Goal: Transaction & Acquisition: Subscribe to service/newsletter

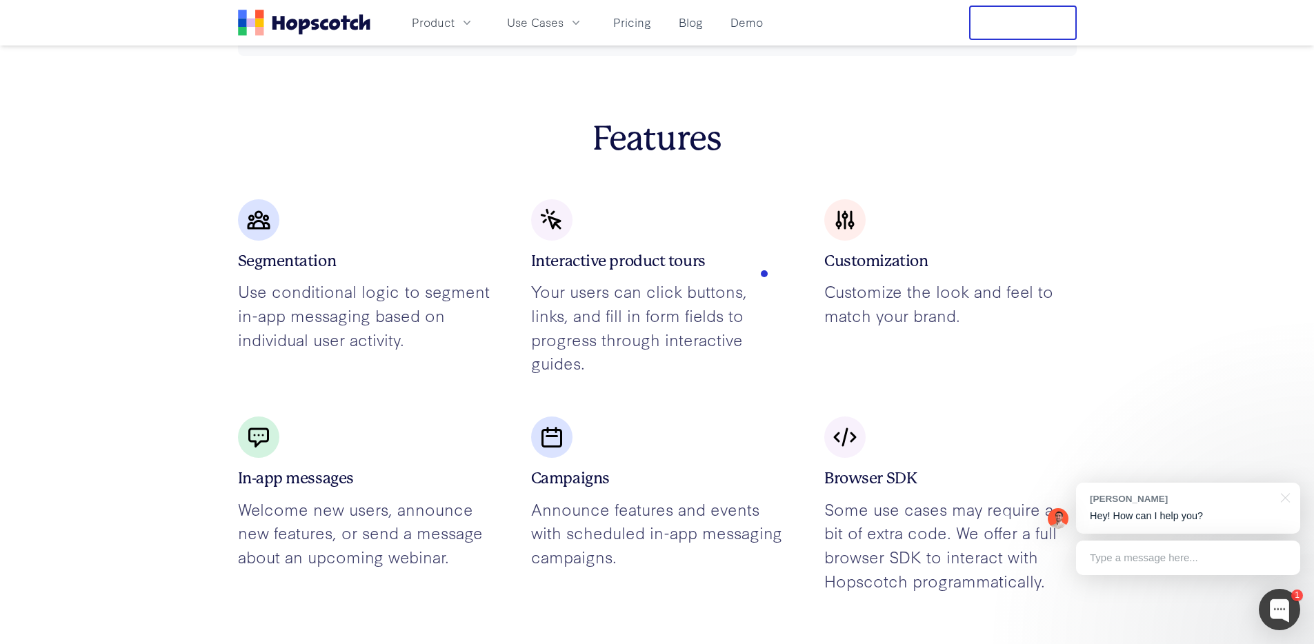
scroll to position [2701, 0]
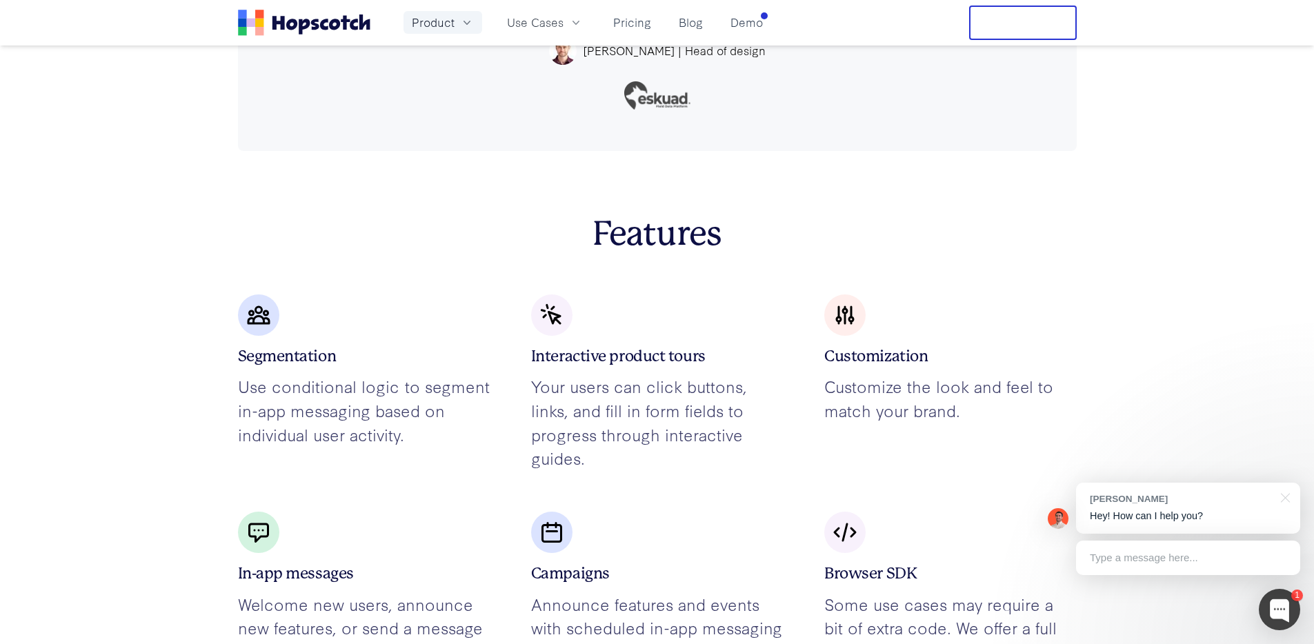
click at [433, 19] on span "Product" at bounding box center [433, 22] width 43 height 17
click at [405, 66] on link "Product Overview" at bounding box center [443, 62] width 210 height 28
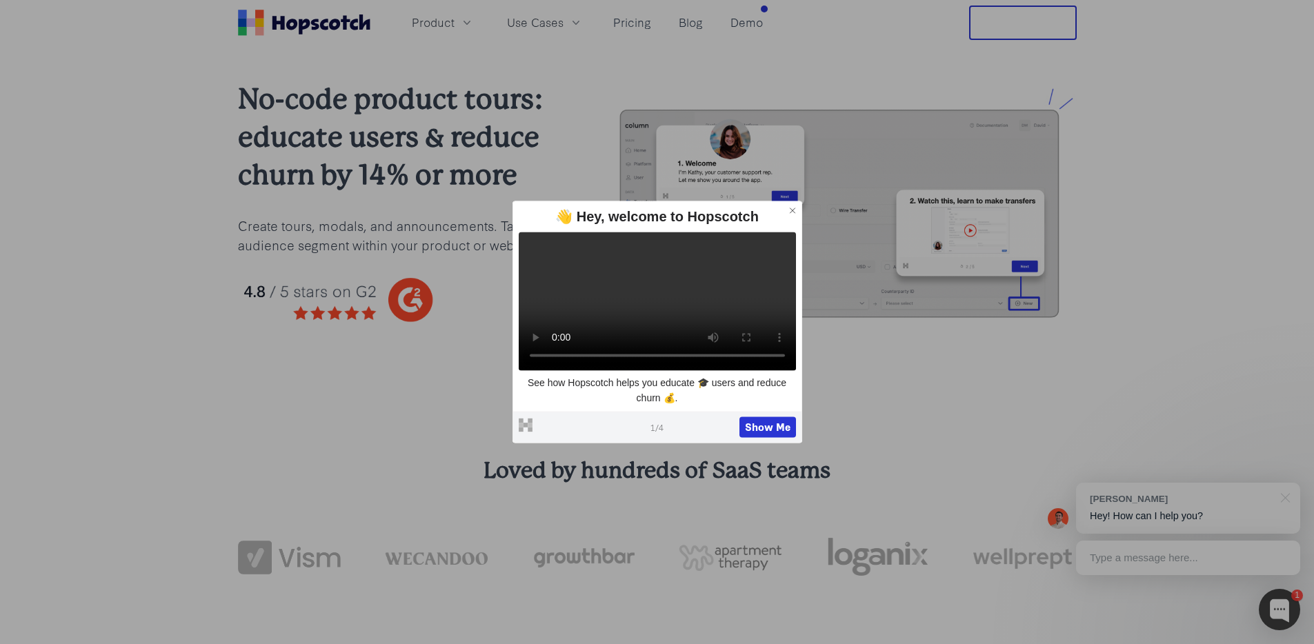
scroll to position [22, 0]
click at [770, 429] on button "Show Me" at bounding box center [767, 427] width 57 height 21
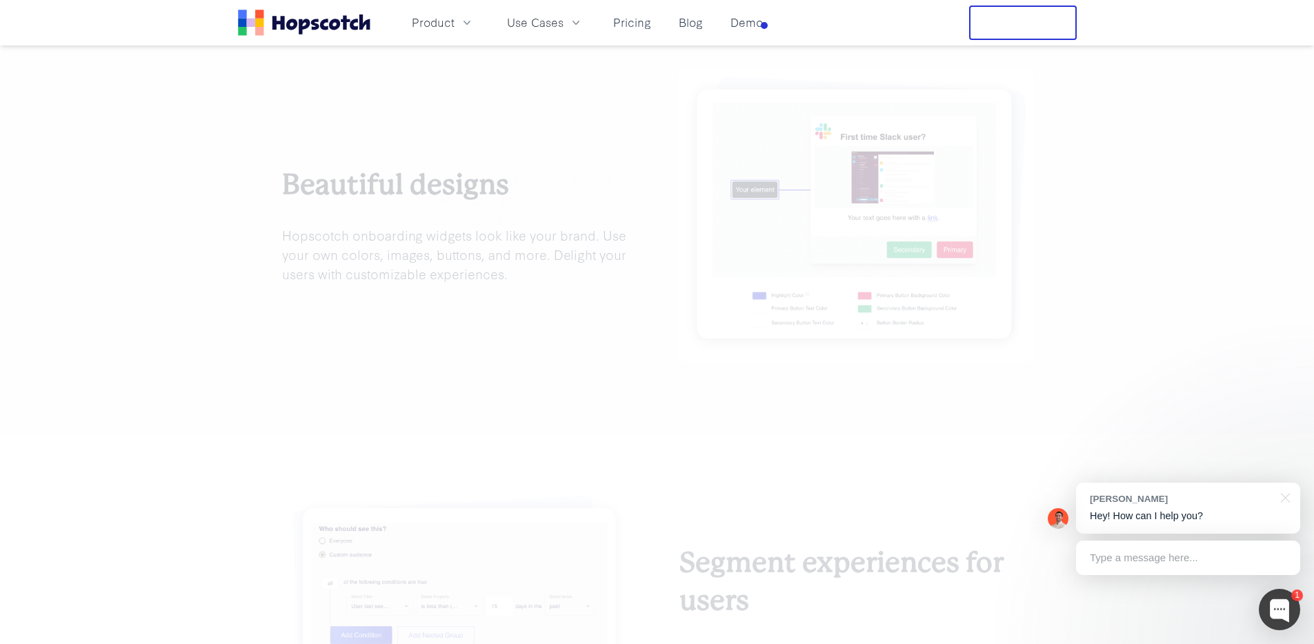
scroll to position [2160, 0]
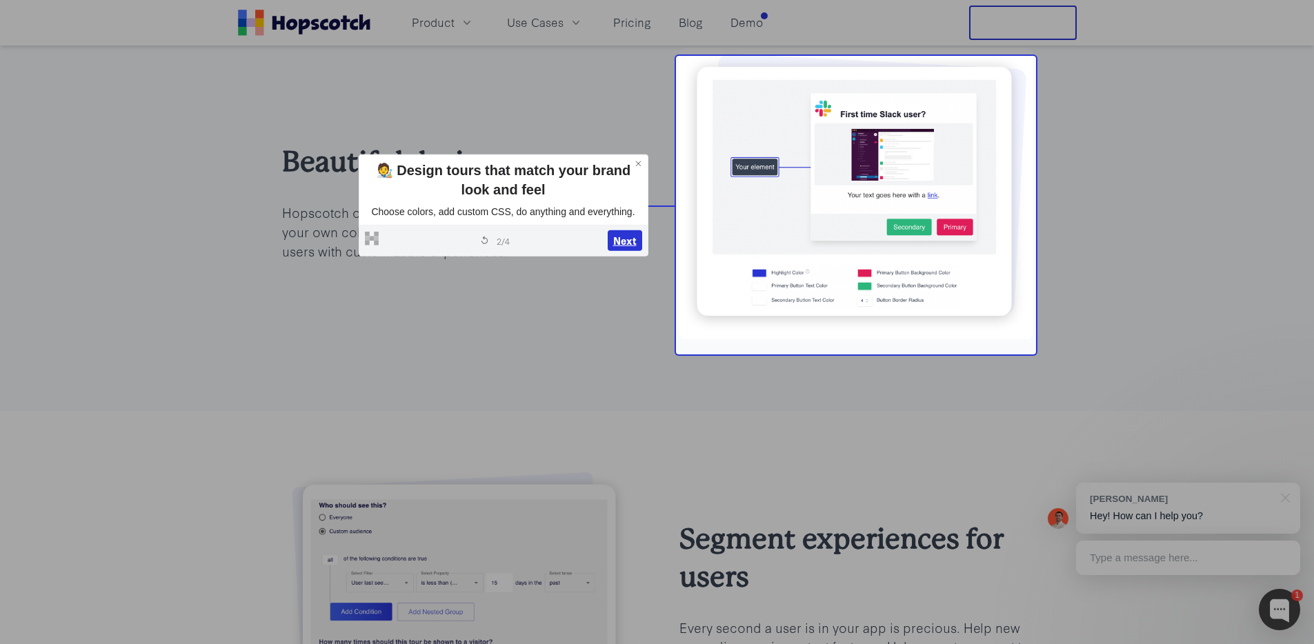
click at [623, 243] on button "Next" at bounding box center [624, 240] width 34 height 21
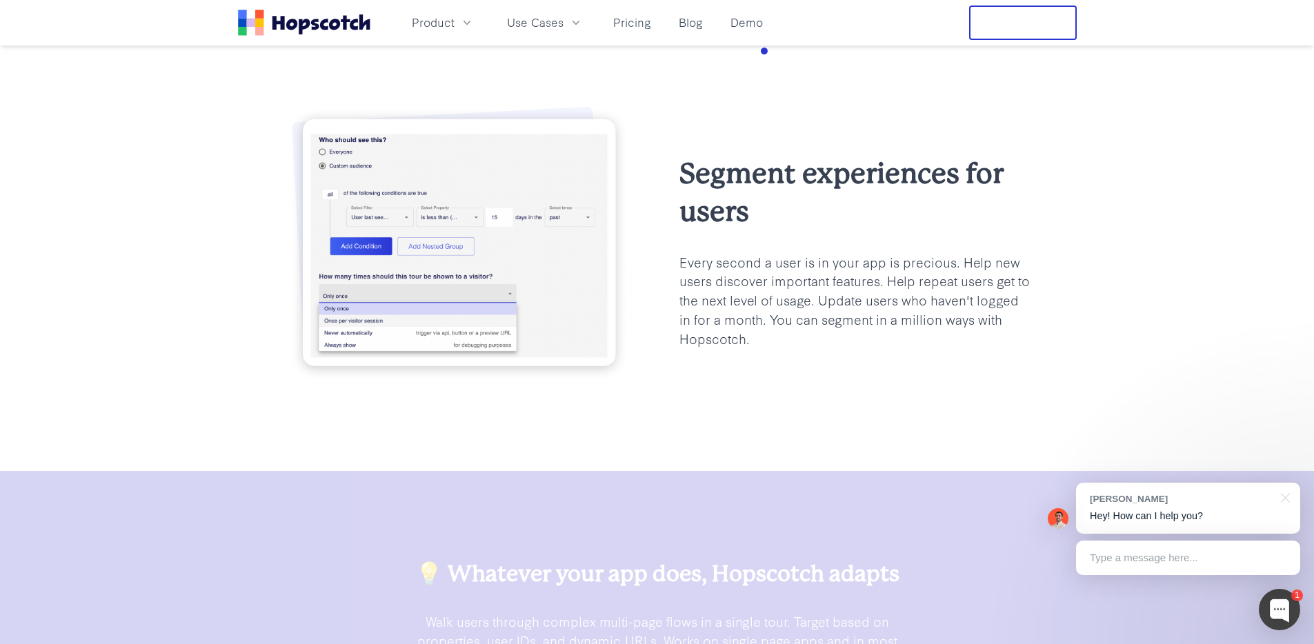
scroll to position [2562, 0]
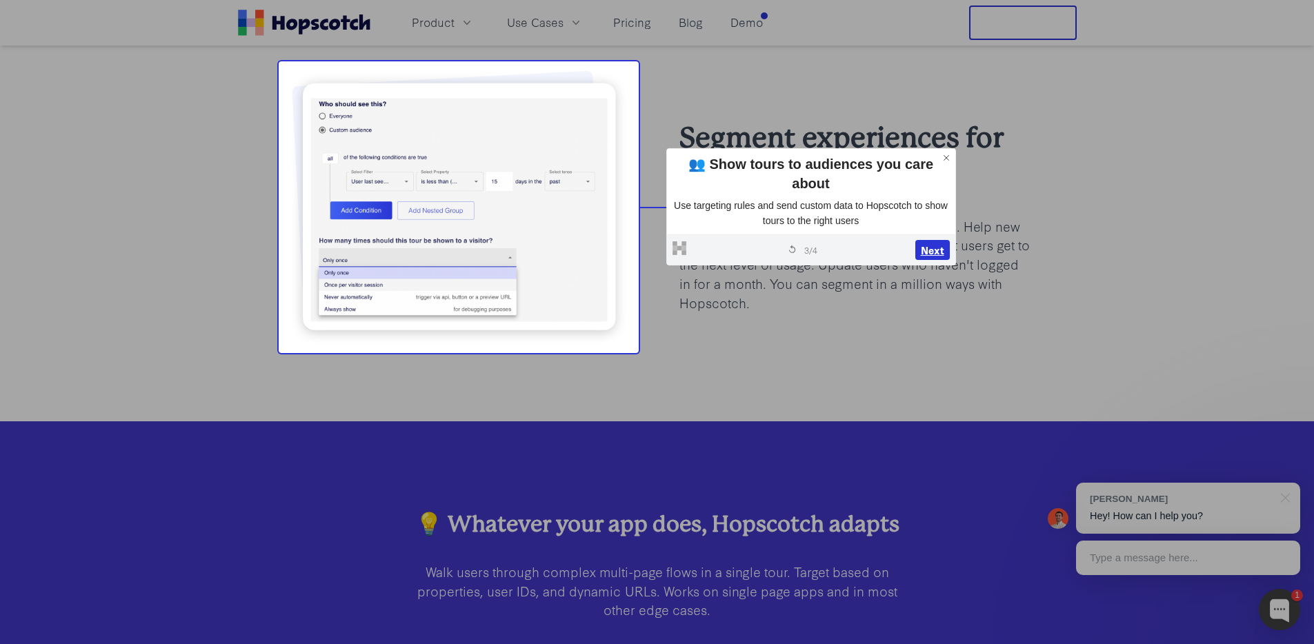
click at [925, 240] on button "Next" at bounding box center [932, 250] width 34 height 21
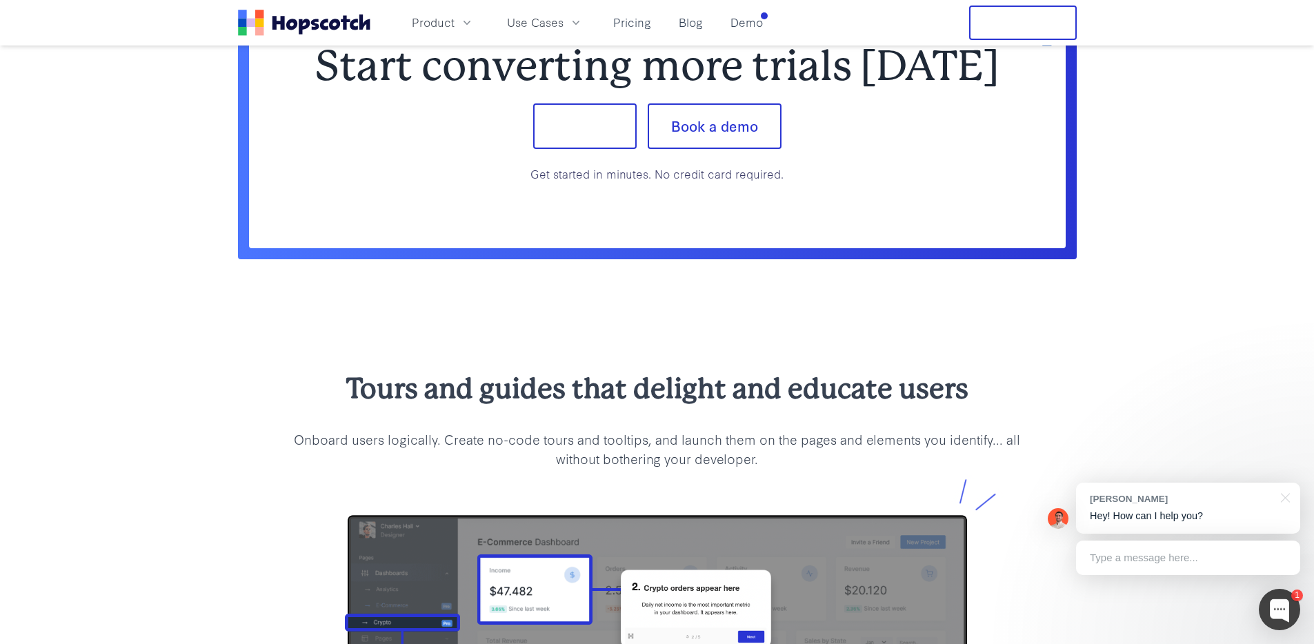
scroll to position [1118, 0]
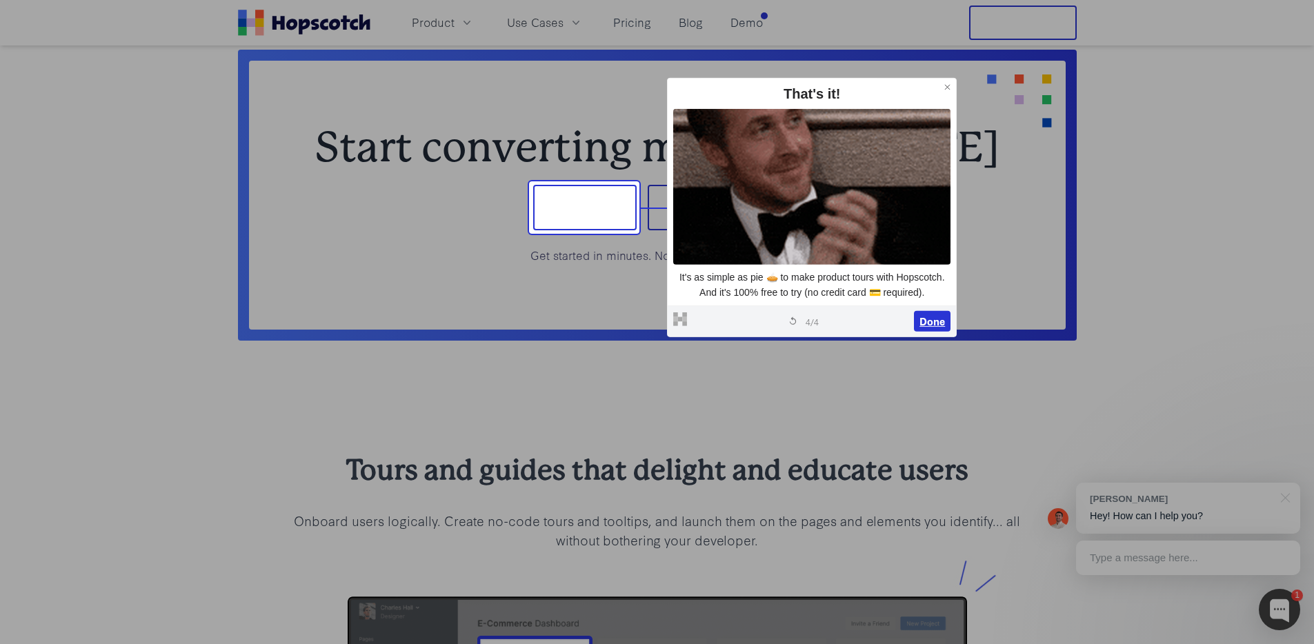
click at [931, 315] on button "Done" at bounding box center [932, 321] width 37 height 21
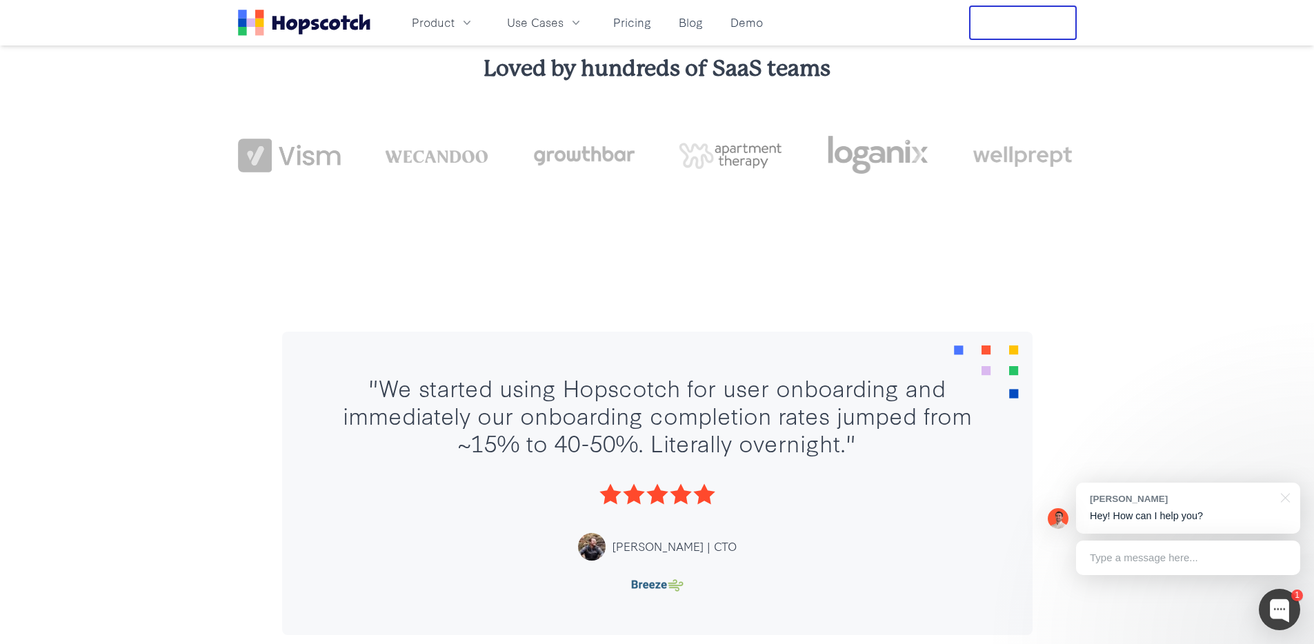
scroll to position [0, 0]
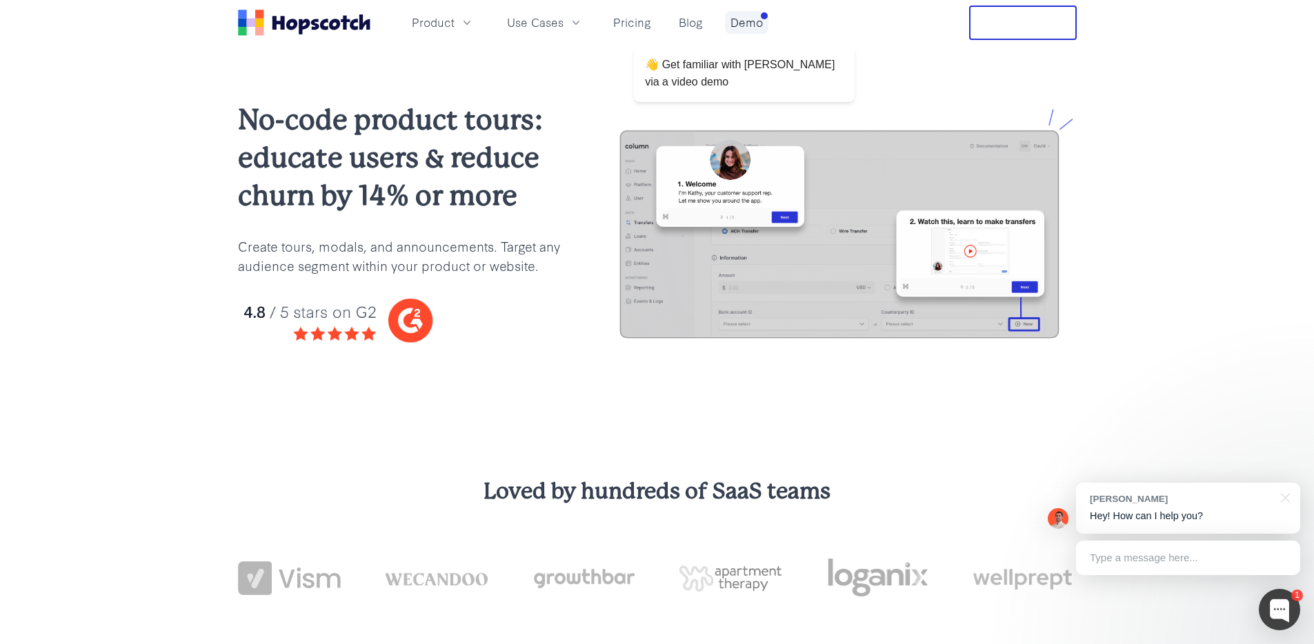
click at [750, 23] on link "Demo" at bounding box center [746, 22] width 43 height 23
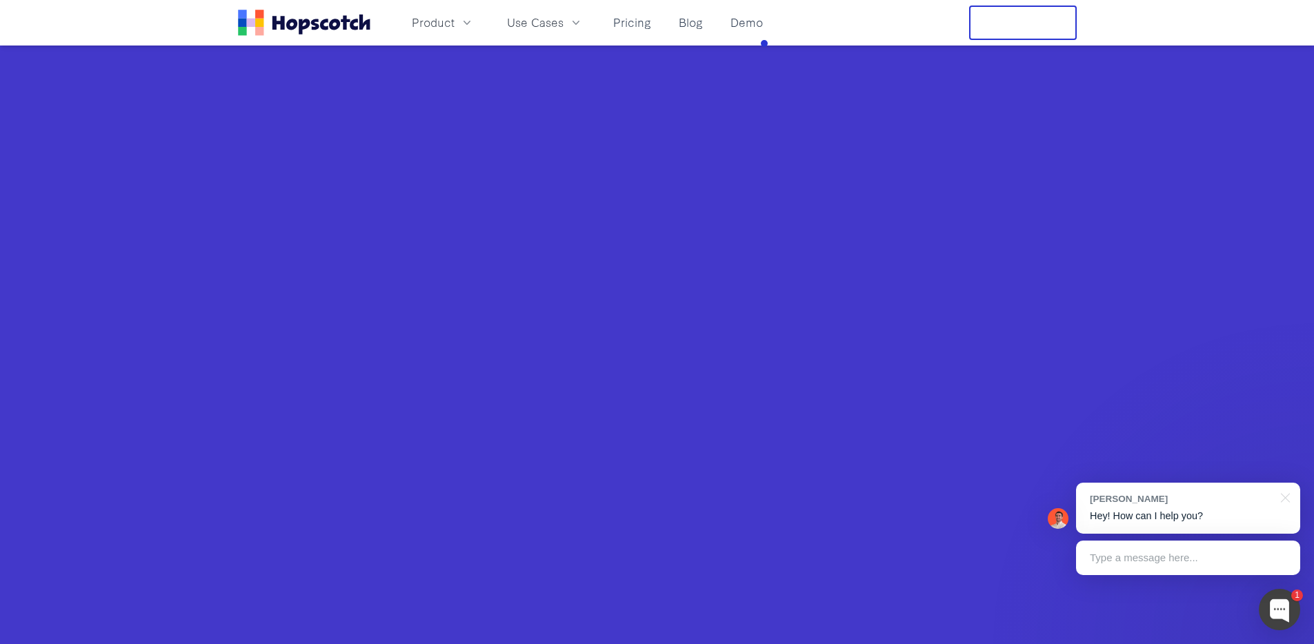
scroll to position [492, 0]
click at [634, 28] on link "Pricing" at bounding box center [631, 22] width 49 height 23
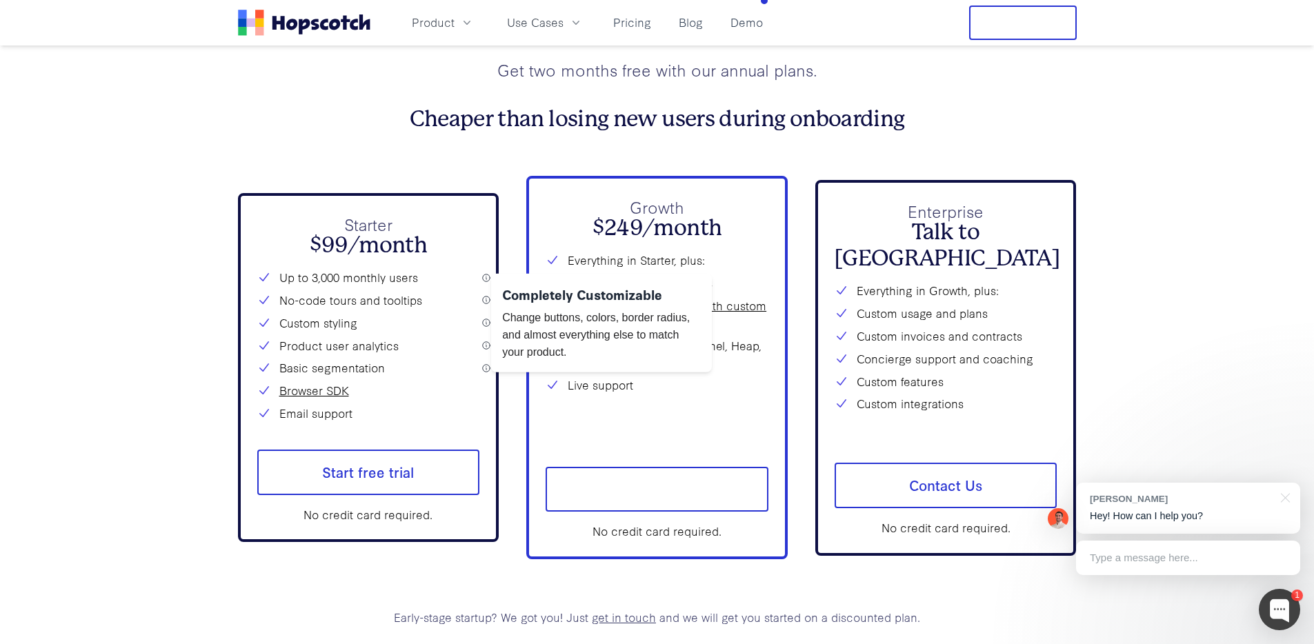
scroll to position [5019, 0]
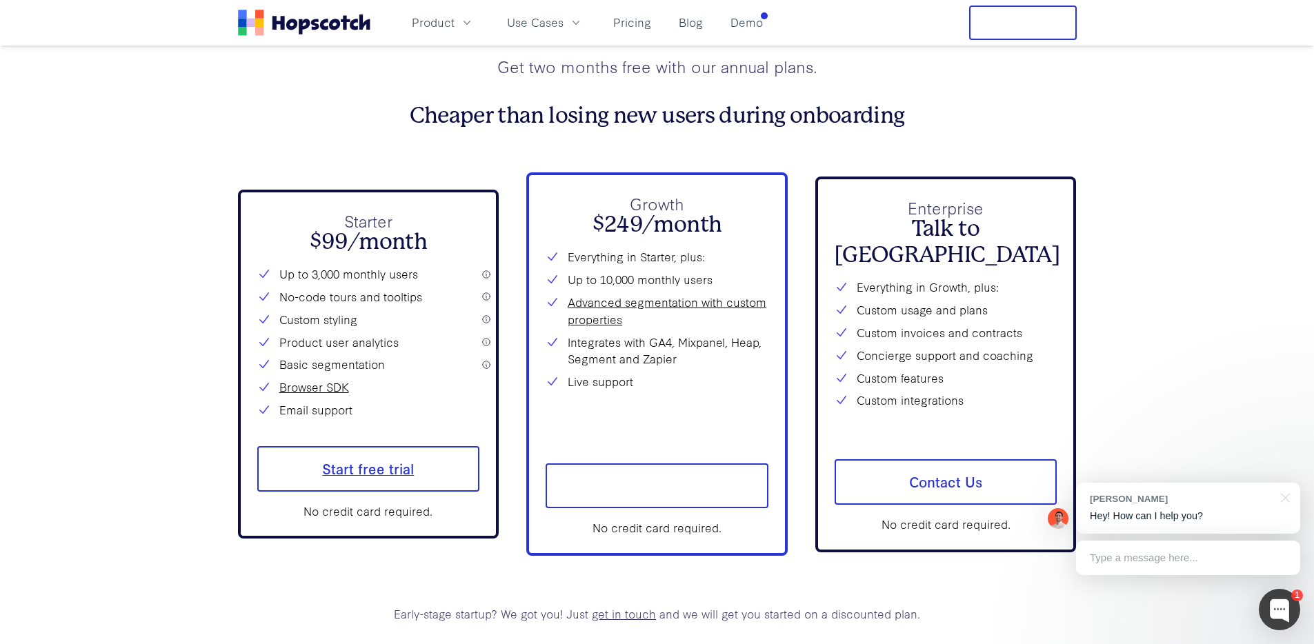
click at [299, 463] on span "Start free trial" at bounding box center [368, 469] width 223 height 46
click at [432, 163] on div "Plans & Pricing All plans come with unlimited product tours and unlimited in-ap…" at bounding box center [657, 290] width 838 height 666
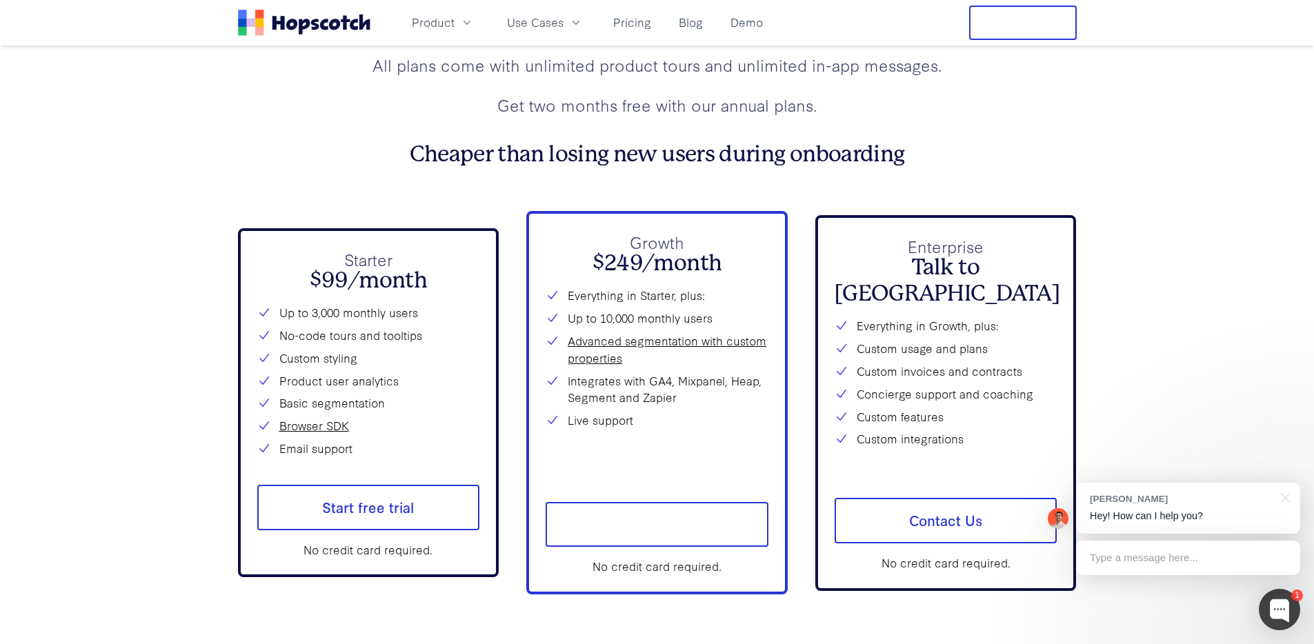
scroll to position [5058, 0]
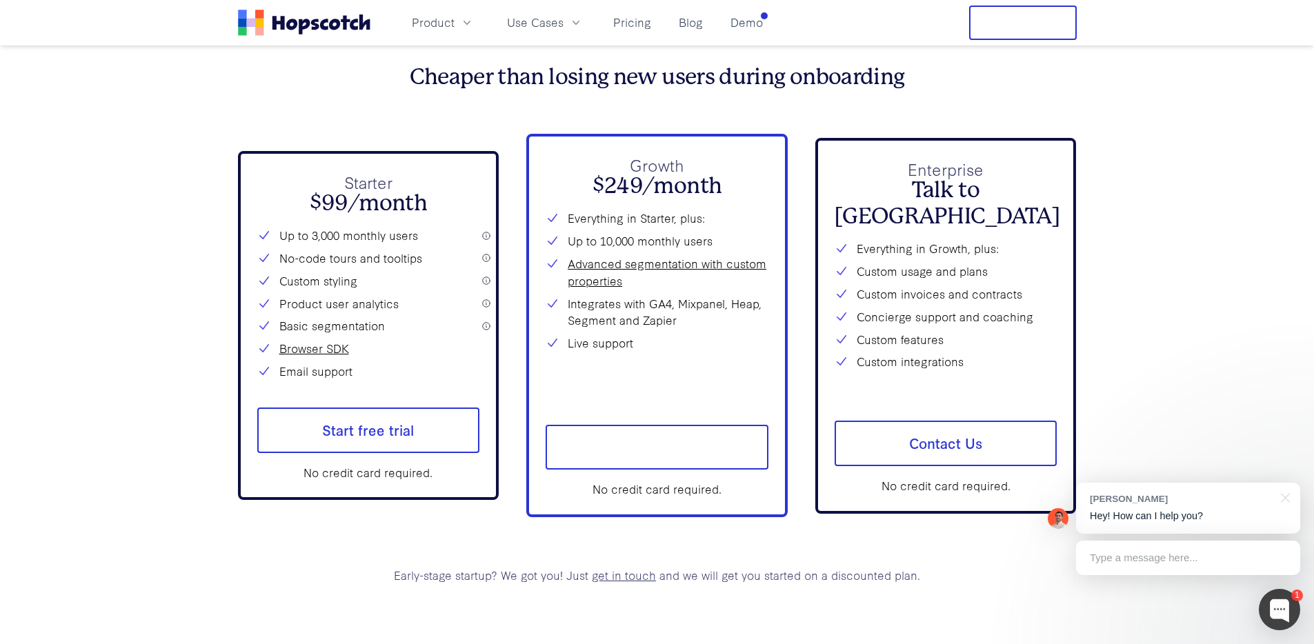
click at [629, 571] on link "get in touch" at bounding box center [624, 575] width 64 height 16
click at [1283, 615] on div at bounding box center [1278, 609] width 41 height 41
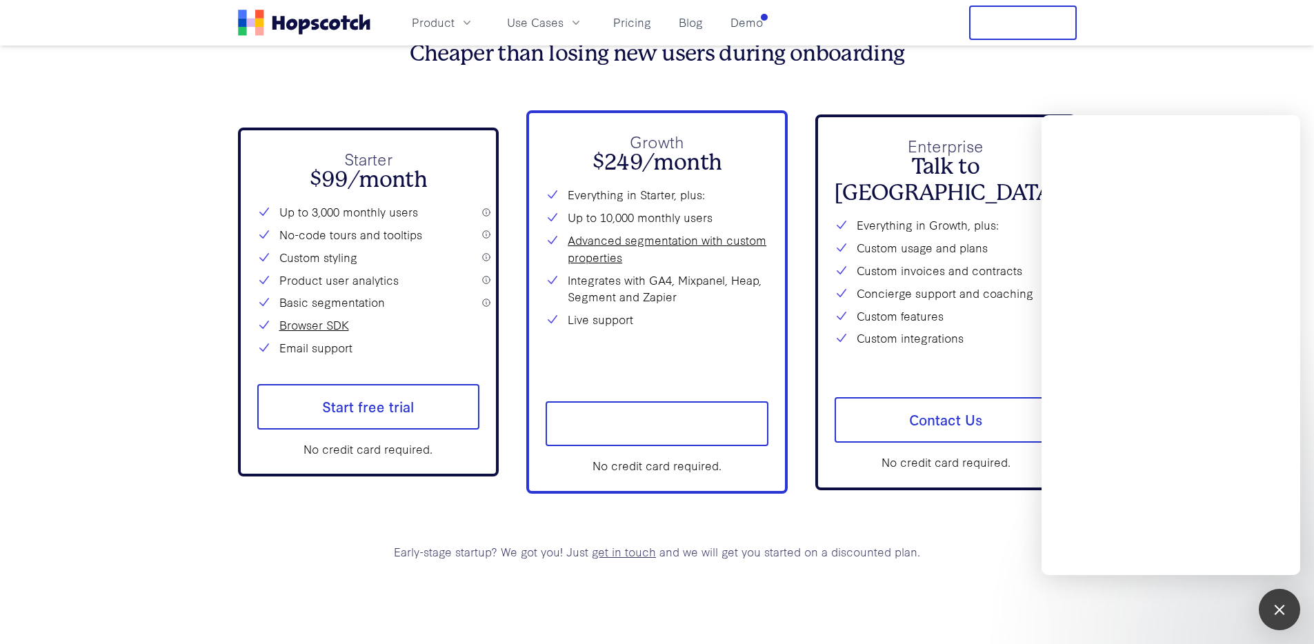
scroll to position [5085, 0]
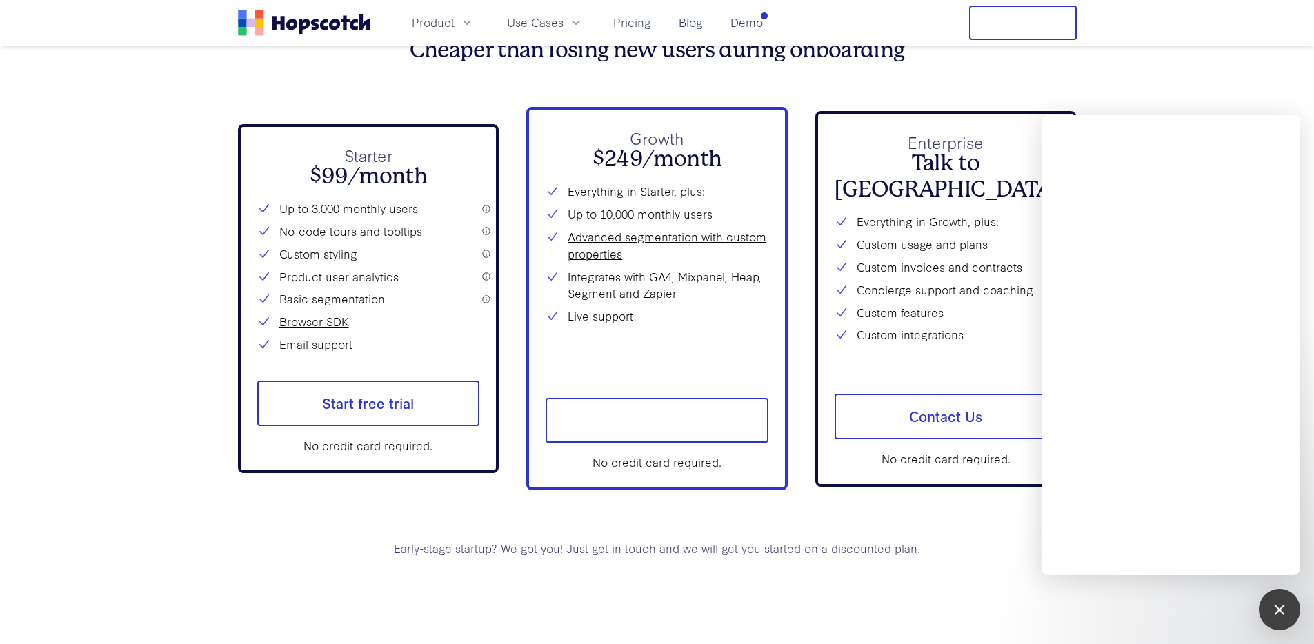
click at [242, 413] on div "Starter $99/month Up to 3,000 monthly users No-code tours and tooltips Custom s…" at bounding box center [368, 299] width 261 height 350
click at [348, 406] on span "Start free trial" at bounding box center [368, 404] width 223 height 46
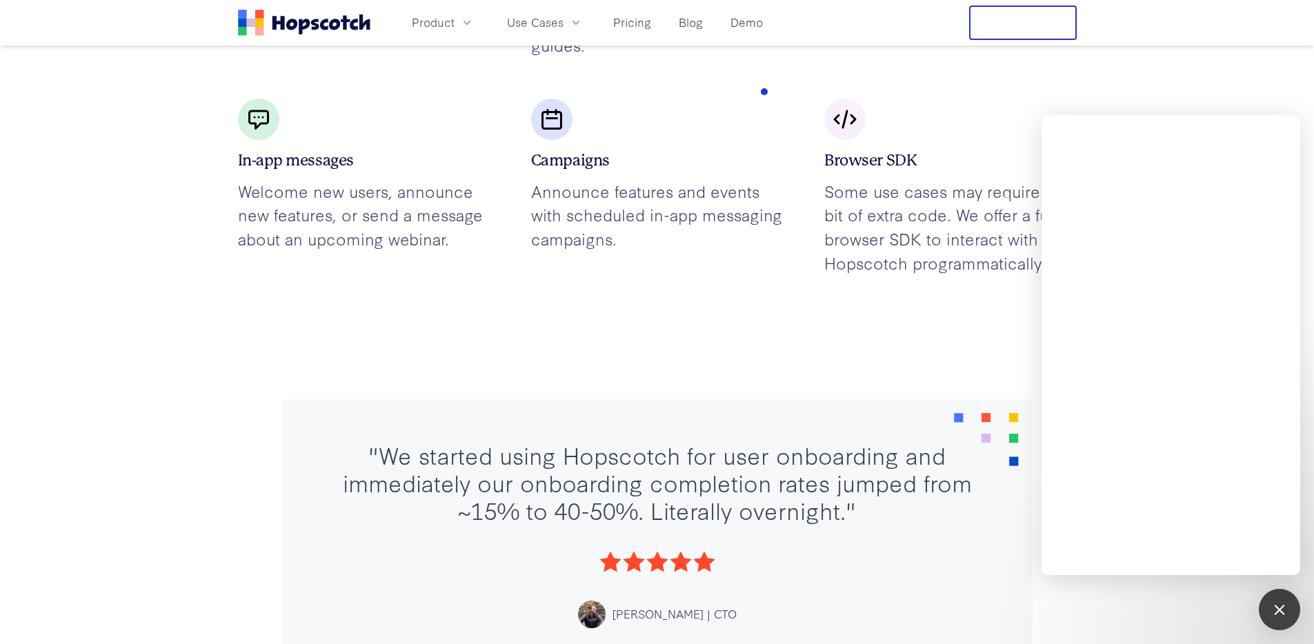
scroll to position [2922, 0]
